Goal: Information Seeking & Learning: Understand process/instructions

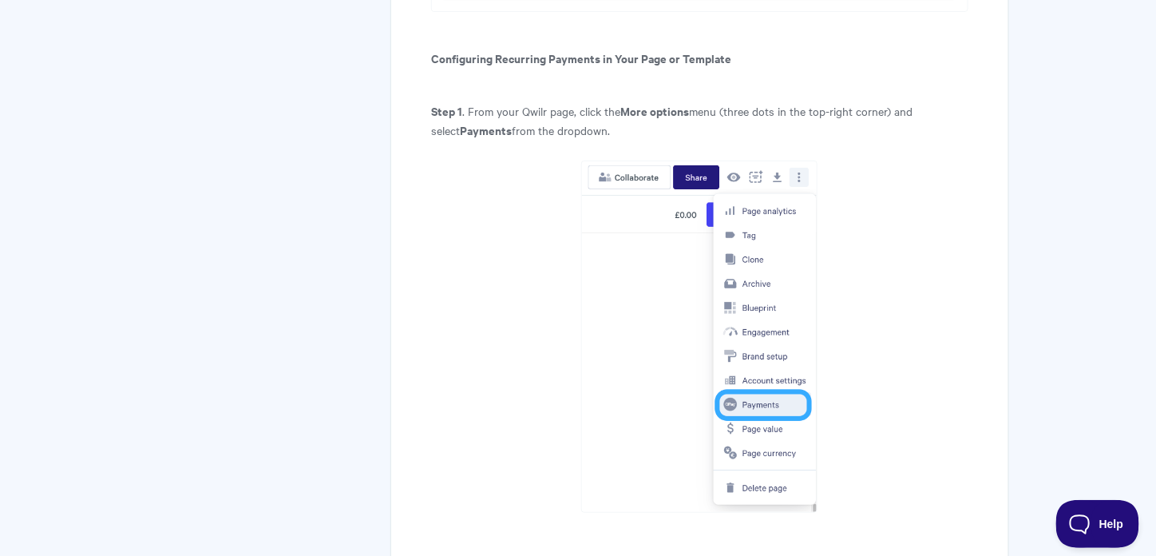
scroll to position [2040, 0]
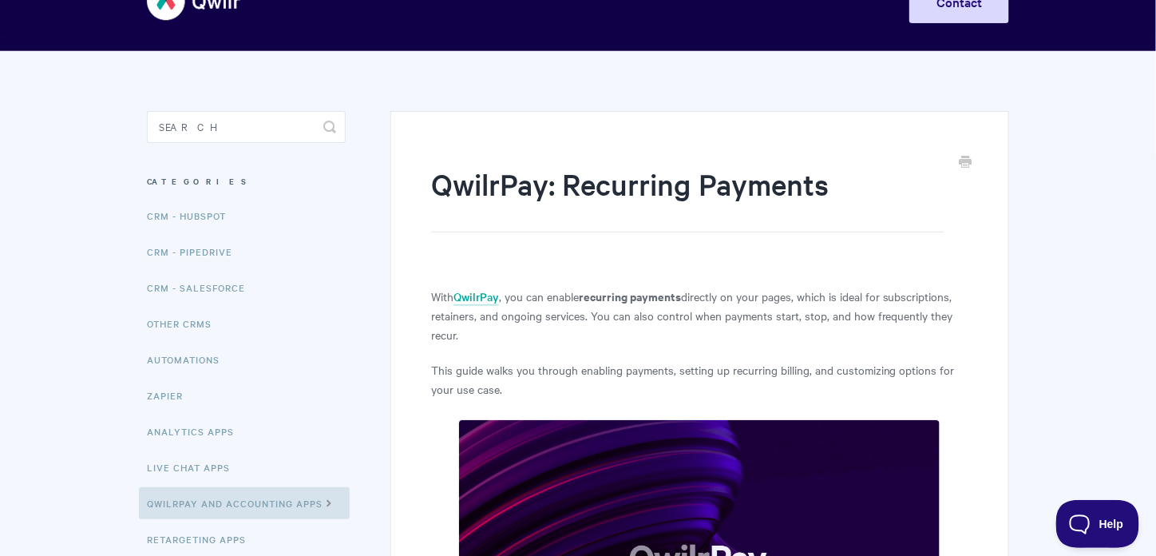
scroll to position [0, 0]
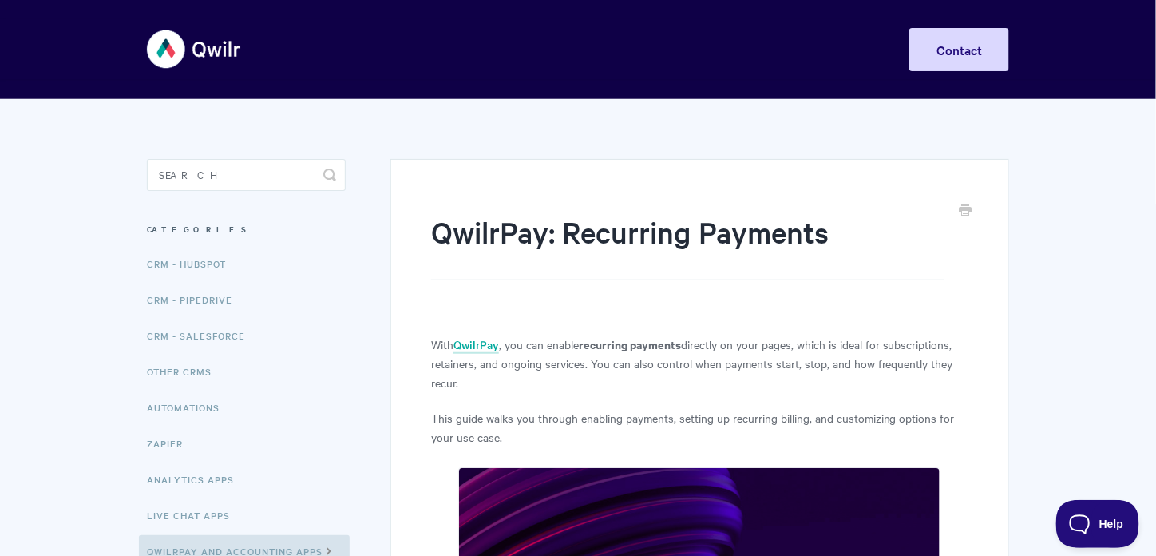
click at [196, 46] on img at bounding box center [194, 49] width 95 height 60
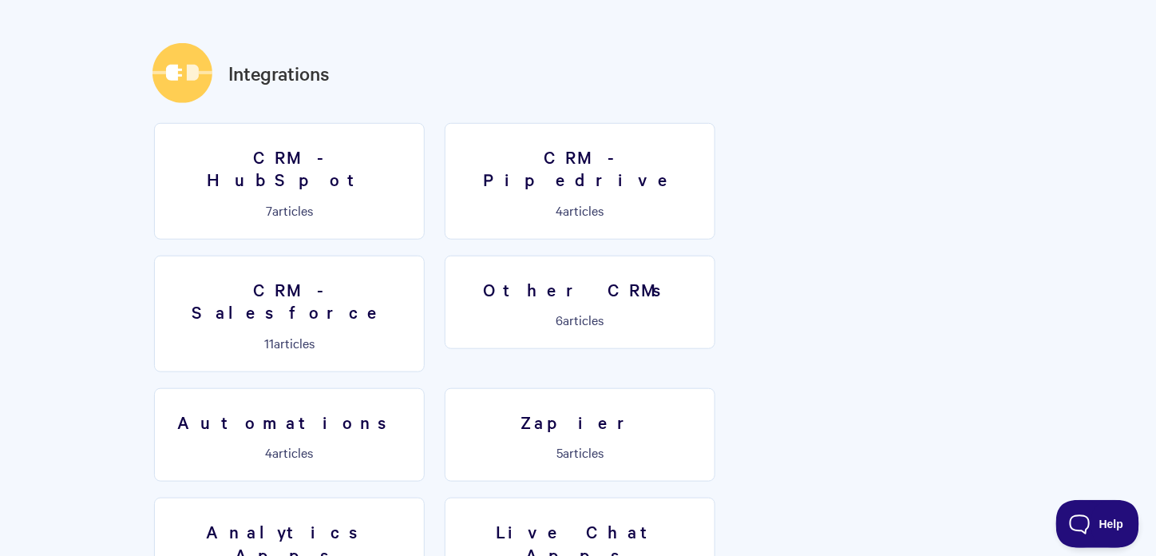
scroll to position [2320, 0]
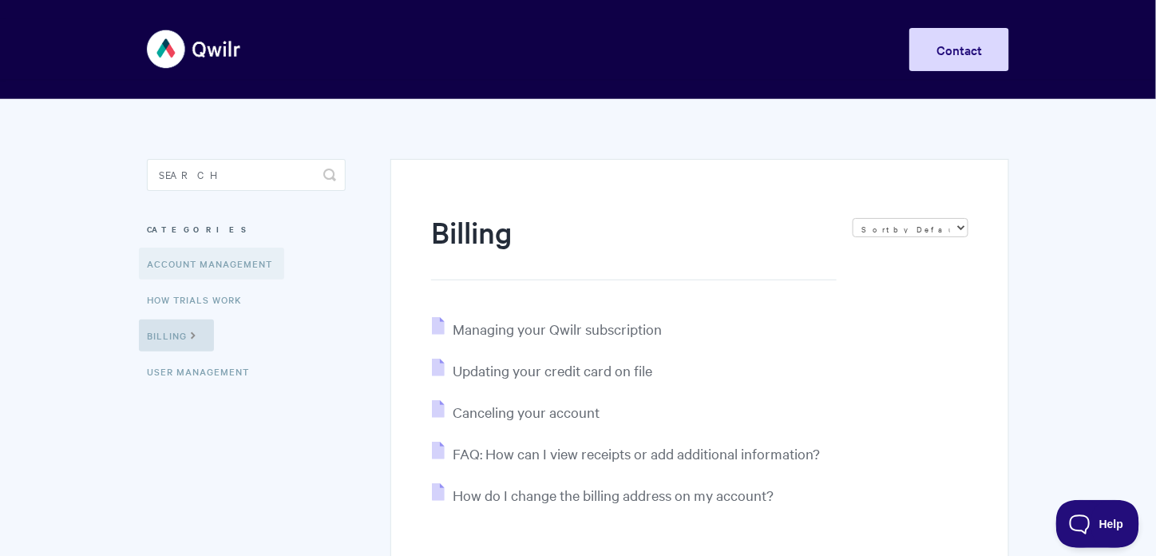
click at [193, 268] on link "Account Management" at bounding box center [211, 264] width 145 height 32
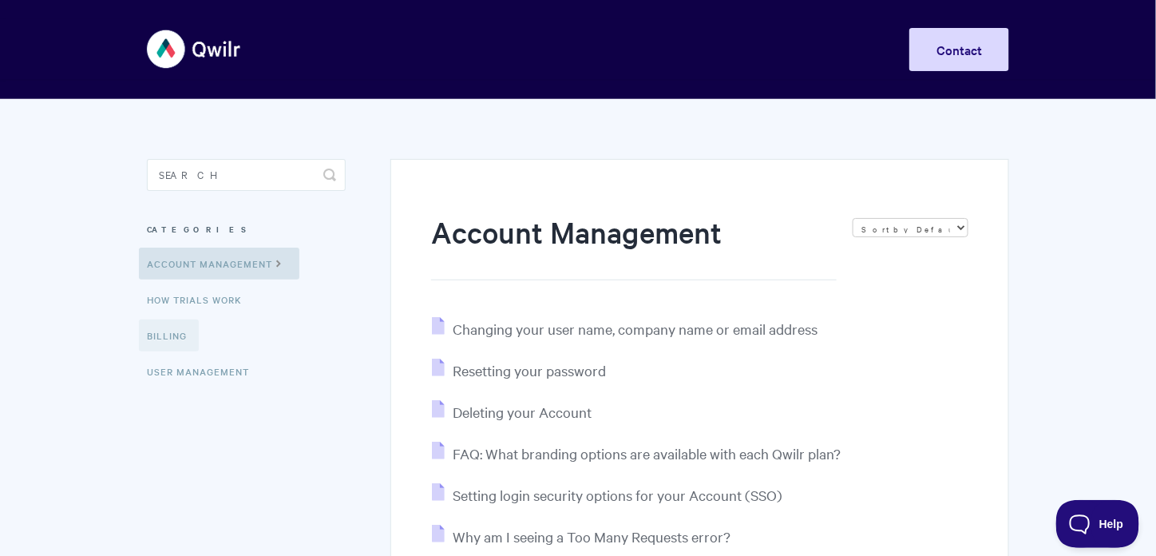
click at [177, 330] on link "Billing" at bounding box center [169, 335] width 60 height 32
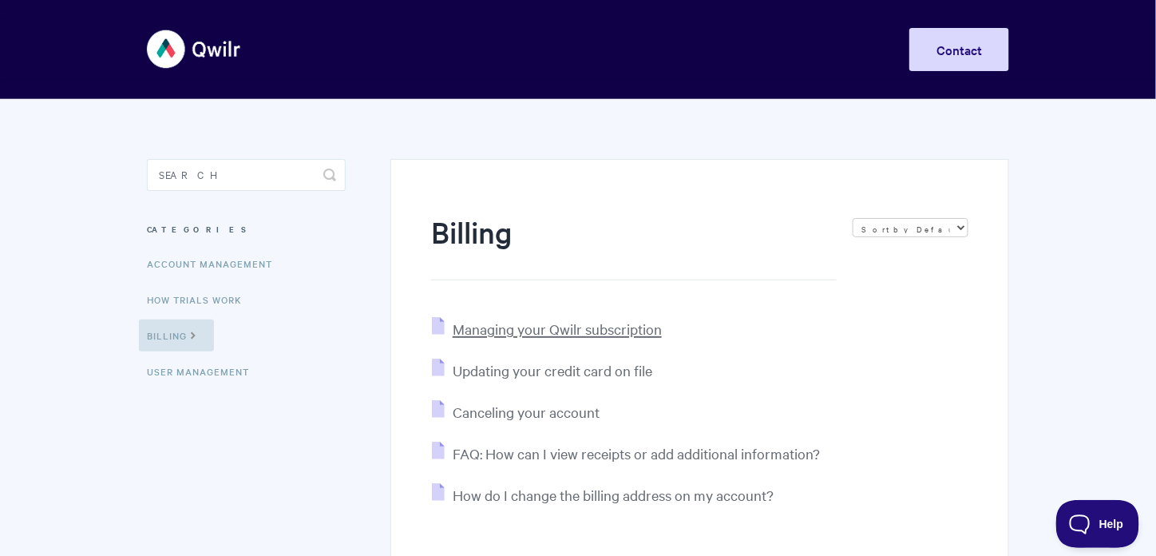
click at [499, 324] on span "Managing your Qwilr subscription" at bounding box center [557, 328] width 209 height 18
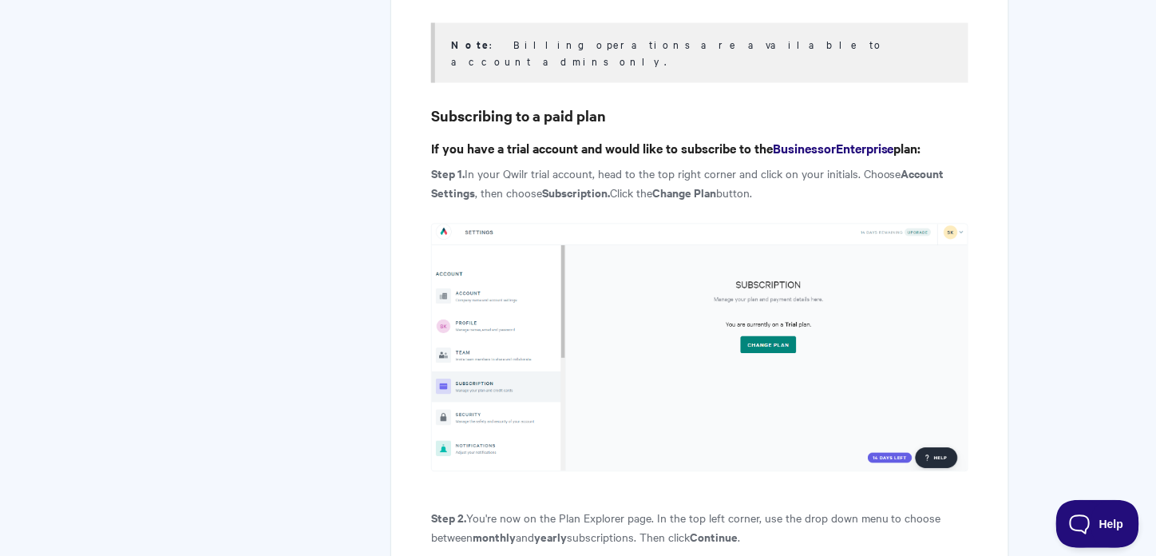
scroll to position [895, 0]
